Goal: Task Accomplishment & Management: Manage account settings

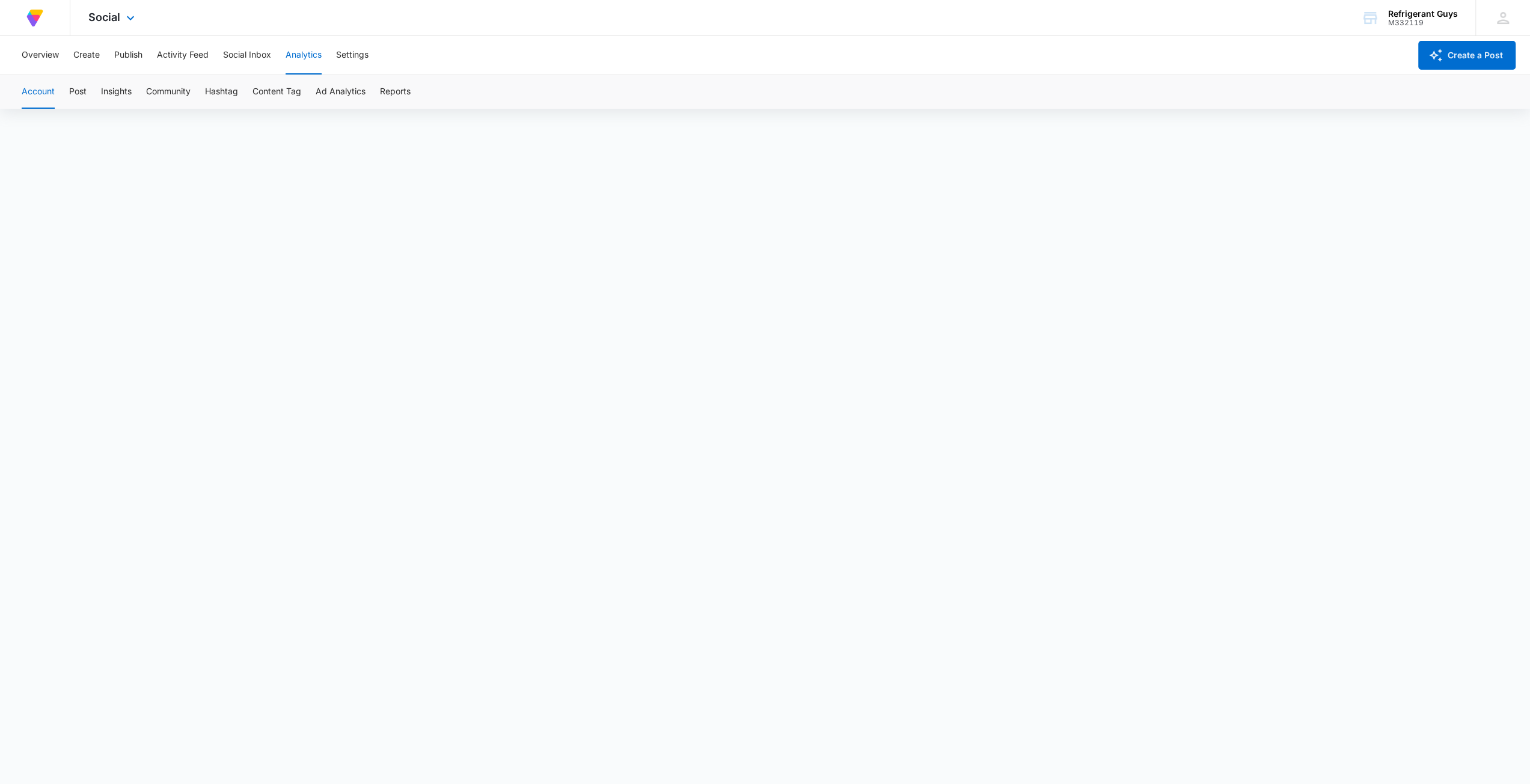
click at [60, 20] on div "At Volusion, we work hard to [PERSON_NAME] a great work environment where every…" at bounding box center [35, 18] width 70 height 35
click at [37, 19] on img at bounding box center [35, 18] width 21 height 21
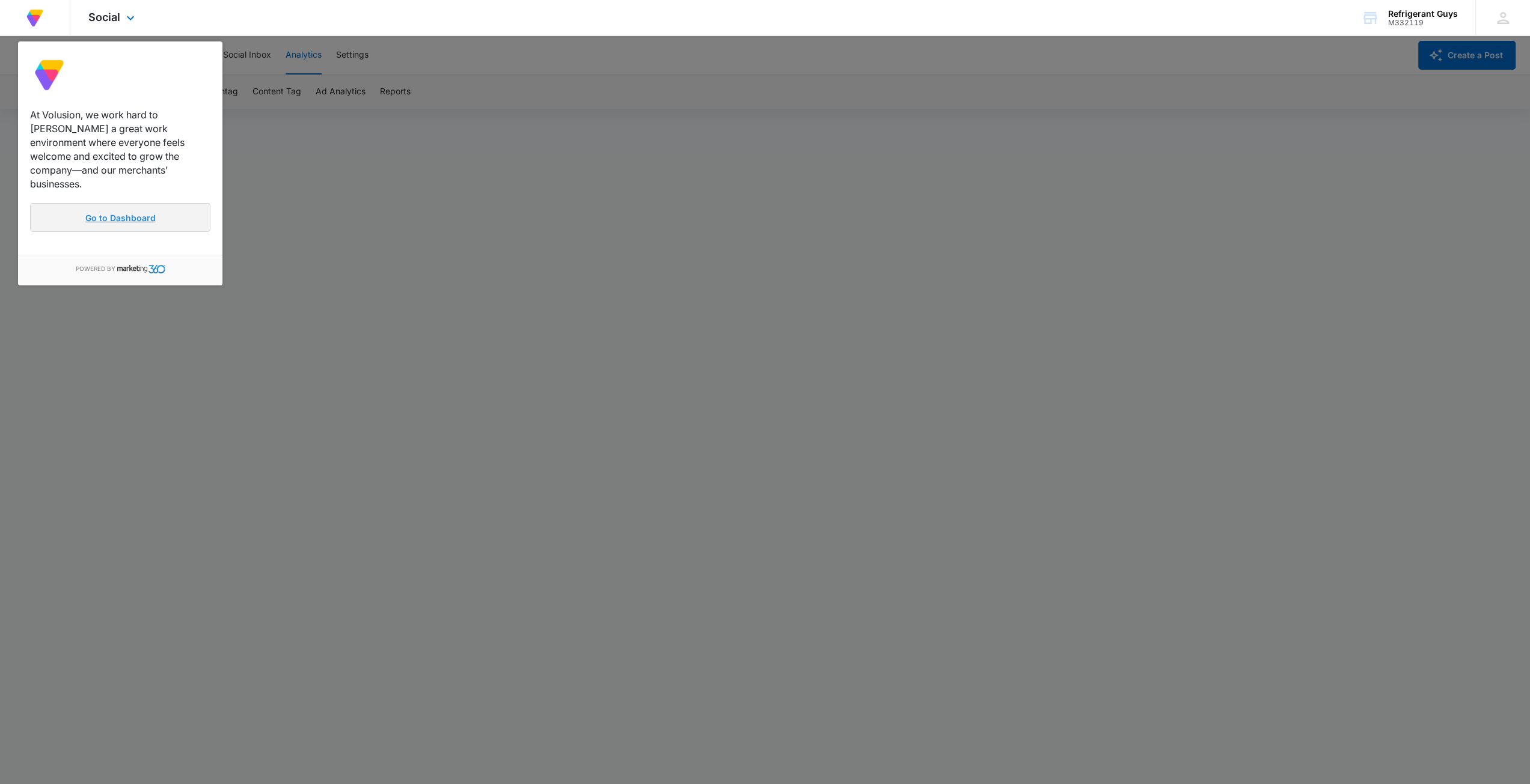
click at [101, 203] on link "Go to Dashboard" at bounding box center [120, 217] width 180 height 29
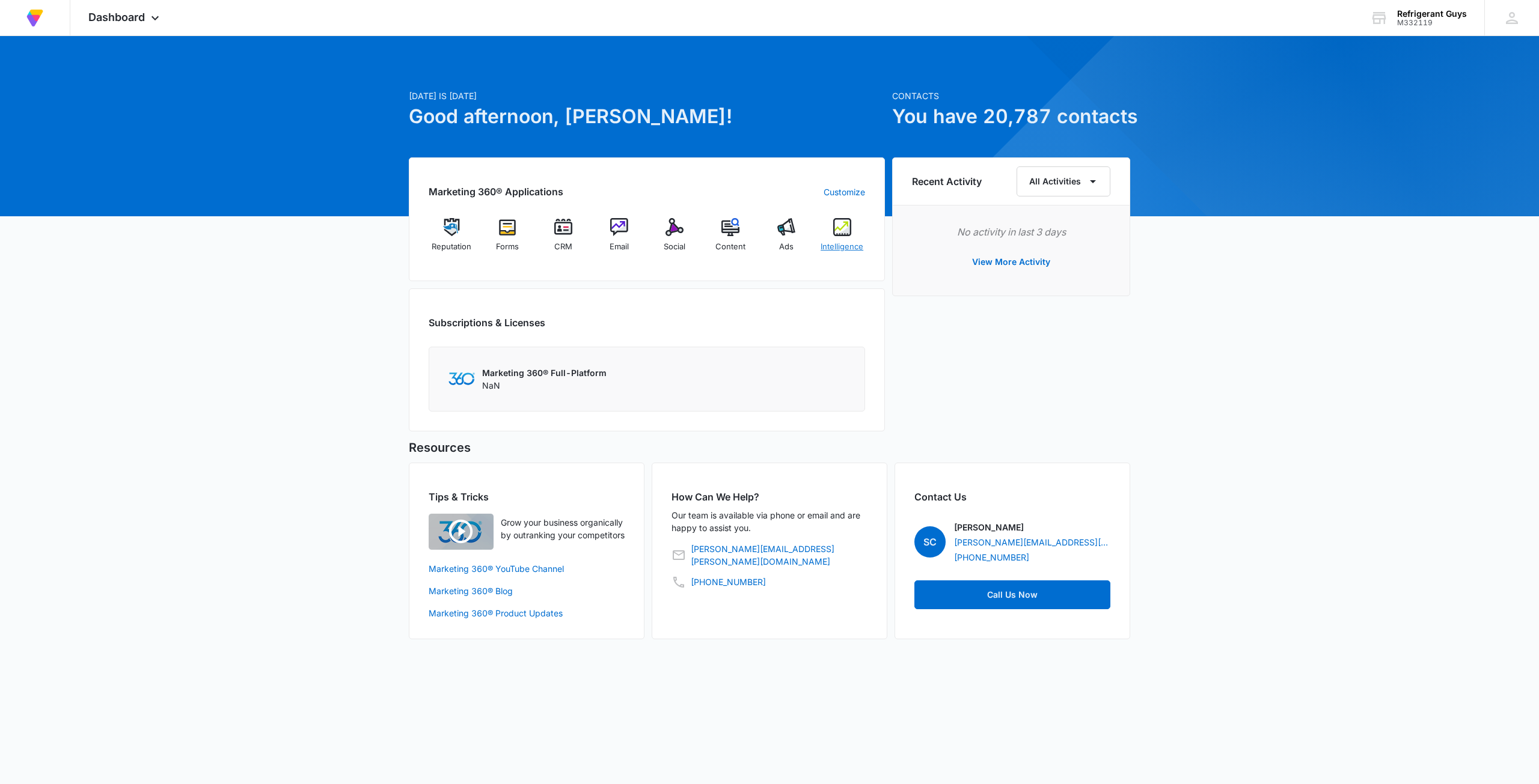
click at [835, 220] on img at bounding box center [842, 227] width 18 height 18
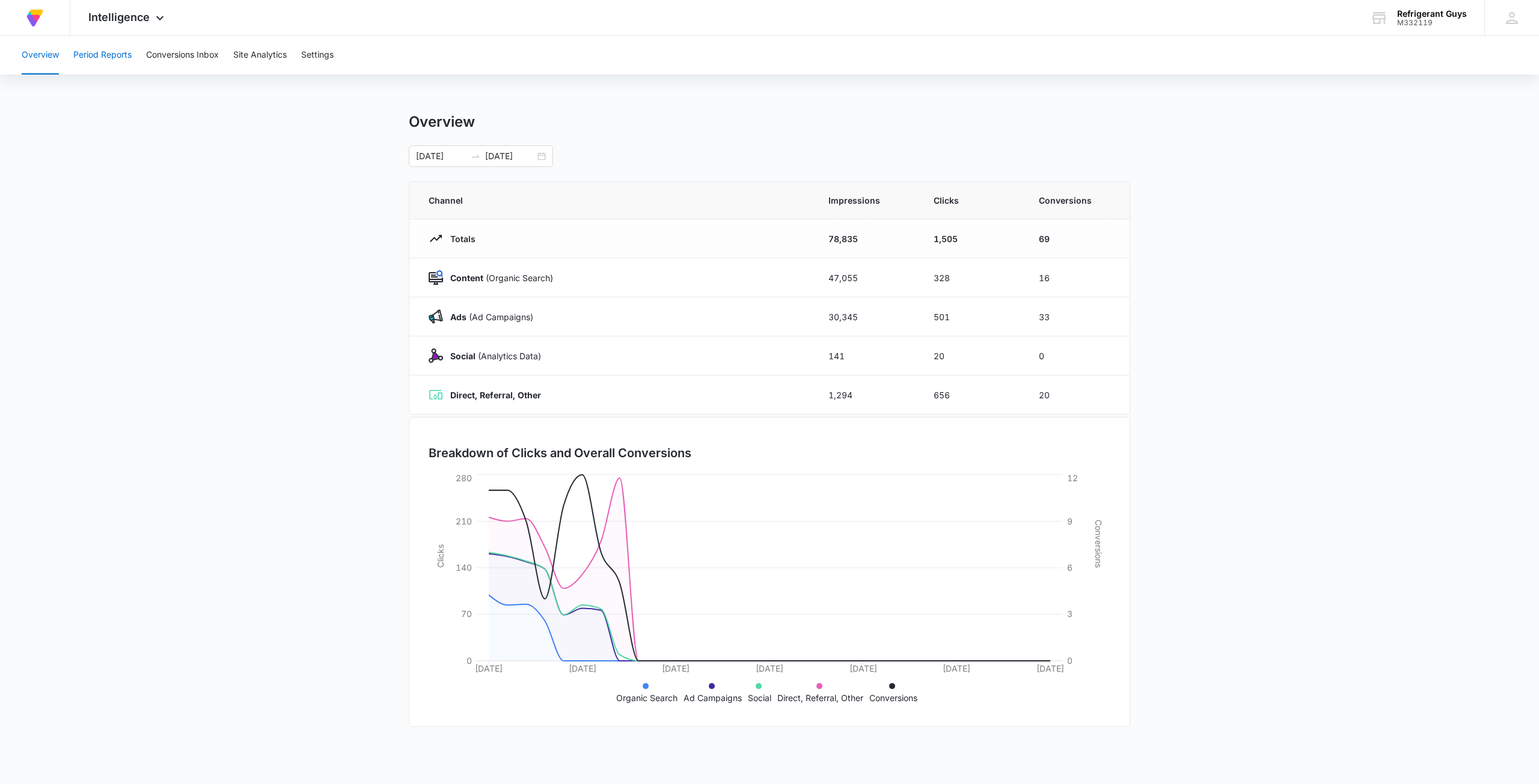
click at [109, 44] on button "Period Reports" at bounding box center [102, 55] width 58 height 38
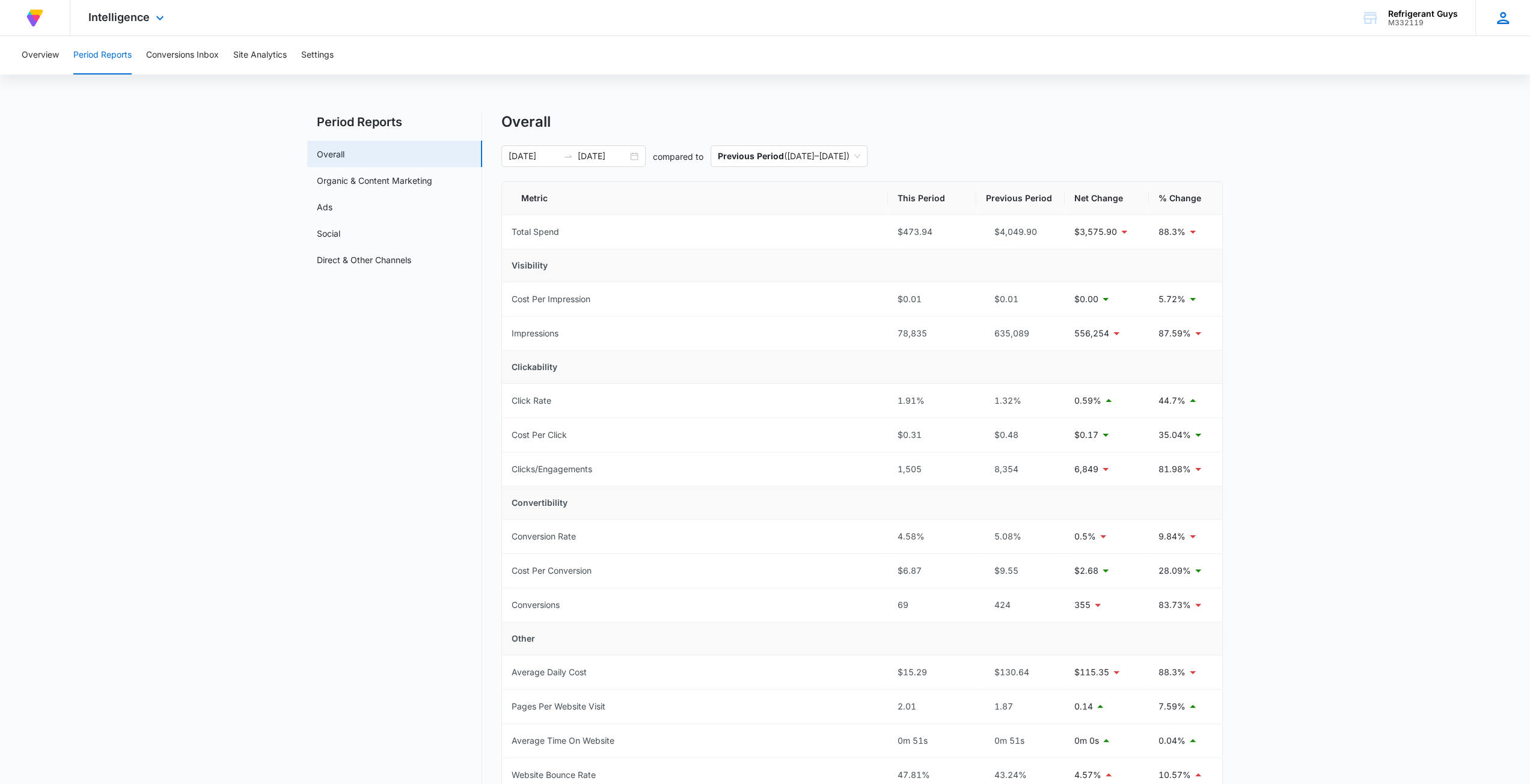
click at [1500, 18] on icon at bounding box center [1503, 18] width 18 height 18
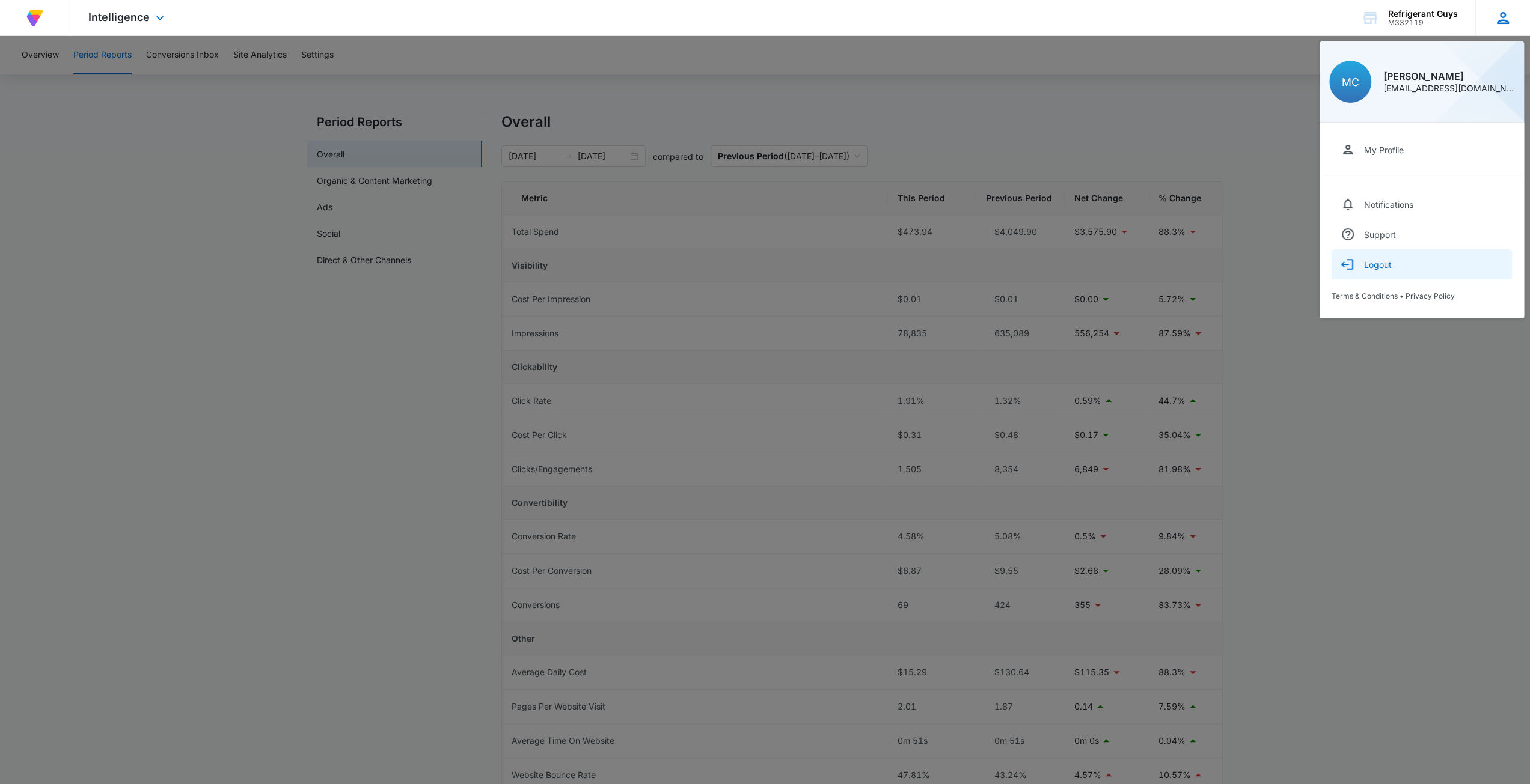
click at [1403, 271] on button "Logout" at bounding box center [1421, 265] width 180 height 30
